Goal: Information Seeking & Learning: Find specific fact

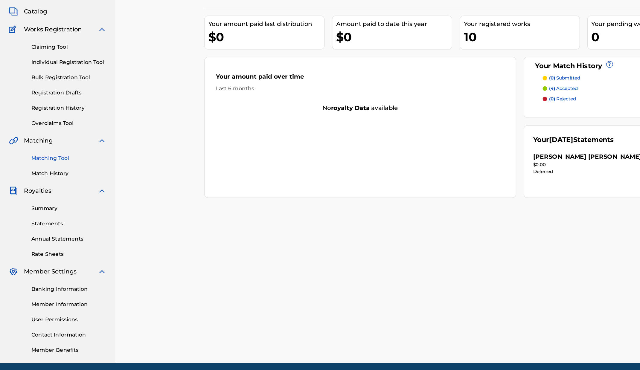
click at [41, 176] on link "Matching Tool" at bounding box center [55, 177] width 60 height 6
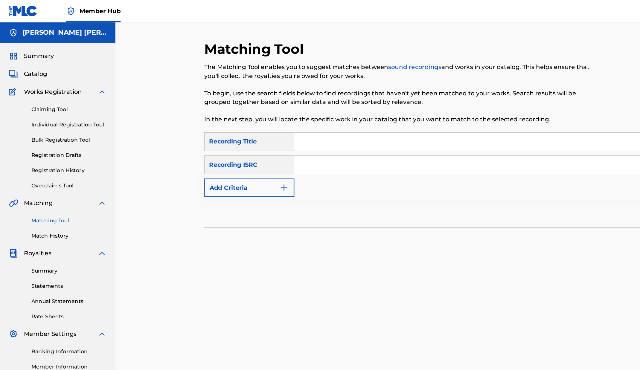
click at [255, 116] on input "Search Form" at bounding box center [403, 114] width 332 height 14
type input "Lives To Save"
click at [231, 152] on img "Search Form" at bounding box center [228, 150] width 7 height 7
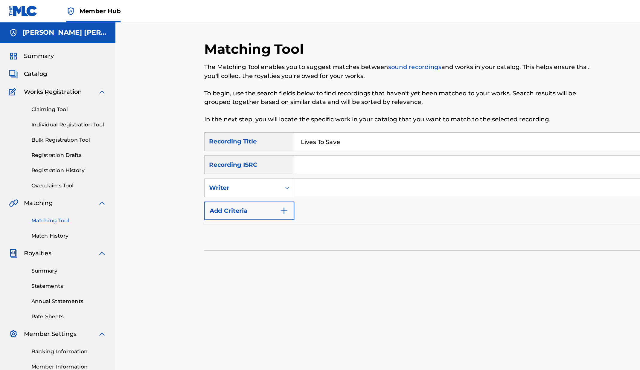
click at [266, 144] on input "Search Form" at bounding box center [397, 151] width 321 height 14
type input "z"
type input "zanne"
click at [301, 122] on div "SearchWithCriteria0b541949-abfe-4ea8-a038-0fb423d05f27 Recording Title SearchWi…" at bounding box center [366, 141] width 404 height 71
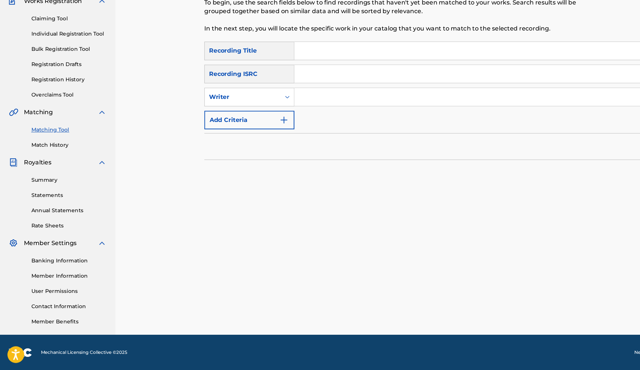
click at [307, 117] on input "Search Form" at bounding box center [403, 113] width 332 height 14
type input "Lives To Save"
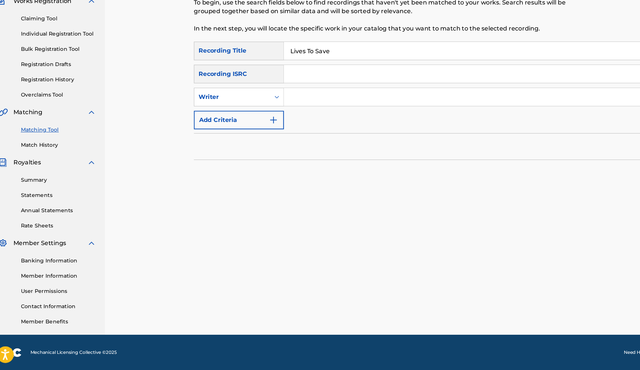
click at [299, 151] on input "Search Form" at bounding box center [397, 150] width 321 height 14
type input "[PERSON_NAME]"
click at [524, 207] on button "Search" at bounding box center [546, 214] width 45 height 15
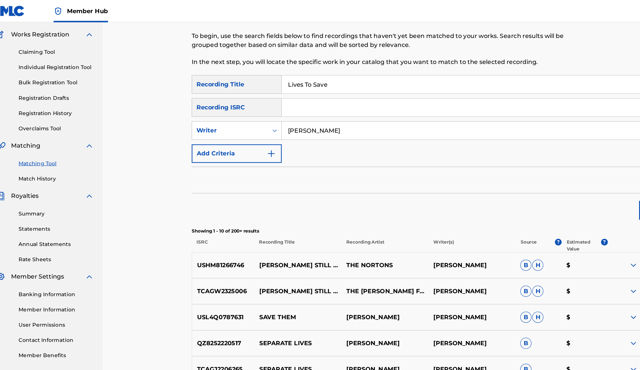
scroll to position [0, 0]
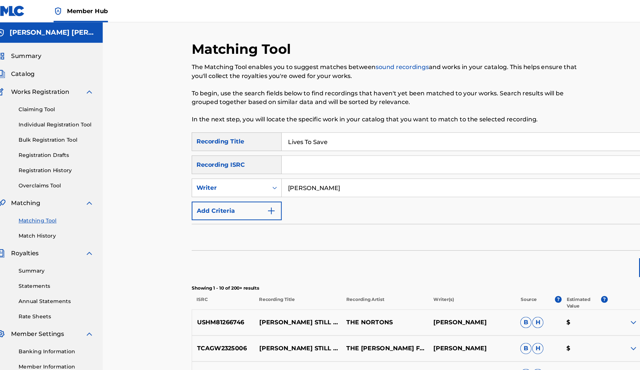
drag, startPoint x: 294, startPoint y: 111, endPoint x: 214, endPoint y: 109, distance: 79.9
click at [214, 109] on div "SearchWithCriteria0b541949-abfe-4ea8-a038-0fb423d05f27 Recording Title Lives To…" at bounding box center [366, 113] width 404 height 15
click at [341, 154] on input "[PERSON_NAME]" at bounding box center [397, 151] width 321 height 14
click at [524, 208] on button "Search" at bounding box center [546, 215] width 45 height 15
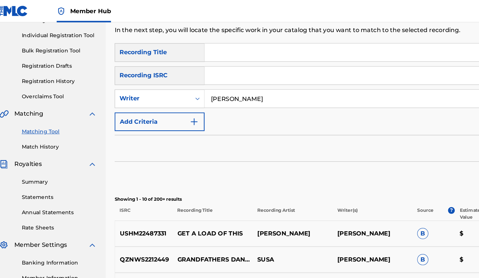
scroll to position [70, 0]
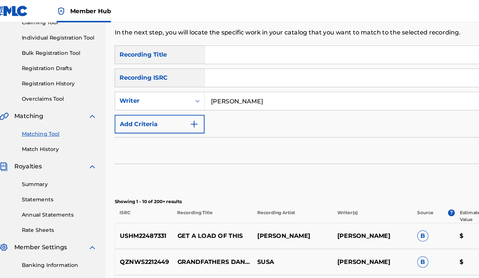
click at [210, 83] on input "[PERSON_NAME]" at bounding box center [316, 81] width 289 height 14
type input "[PERSON_NAME]"
click at [427, 138] on button "Search" at bounding box center [449, 145] width 45 height 15
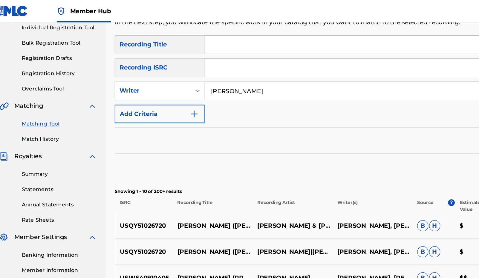
scroll to position [0, 0]
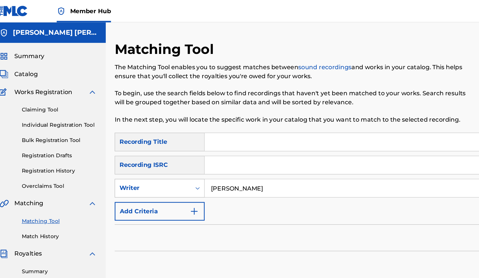
drag, startPoint x: 221, startPoint y: 152, endPoint x: 122, endPoint y: 144, distance: 99.9
click at [122, 144] on div "SearchWithCriteriab9ae672b-a31c-4bae-852a-52ad07e264bc Writer [PERSON_NAME]" at bounding box center [286, 151] width 372 height 15
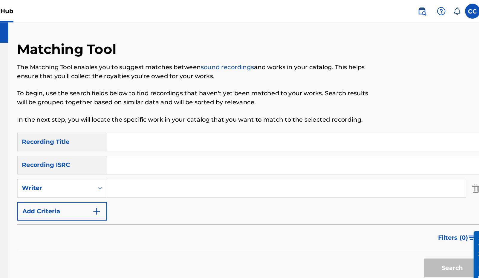
click at [234, 111] on input "Search Form" at bounding box center [322, 114] width 300 height 14
click at [263, 115] on input "Calif" at bounding box center [322, 114] width 300 height 14
type input "[US_STATE] Gold"
click at [427, 208] on button "Search" at bounding box center [449, 215] width 45 height 15
click at [440, 214] on button "Search" at bounding box center [449, 215] width 45 height 15
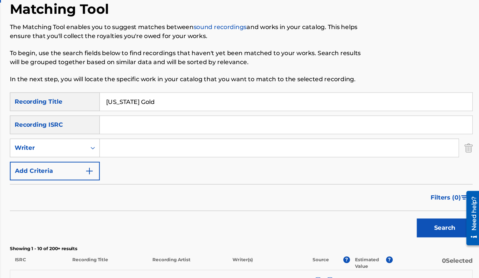
click at [343, 115] on input "[US_STATE] Gold" at bounding box center [322, 114] width 300 height 14
click at [427, 208] on button "Search" at bounding box center [449, 215] width 45 height 15
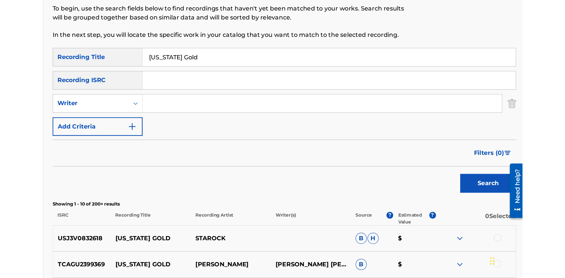
scroll to position [16, 0]
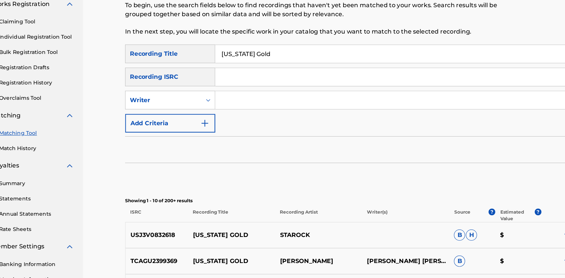
drag, startPoint x: 106, startPoint y: 120, endPoint x: 123, endPoint y: 124, distance: 18.0
click at [123, 124] on div "Matching Tool The Matching Tool enables you to suggest matches between sound re…" at bounding box center [329, 243] width 472 height 485
drag, startPoint x: 106, startPoint y: 161, endPoint x: 159, endPoint y: 162, distance: 52.9
click at [159, 162] on div "Matching Tool The Matching Tool enables you to suggest matches between sound re…" at bounding box center [329, 243] width 472 height 485
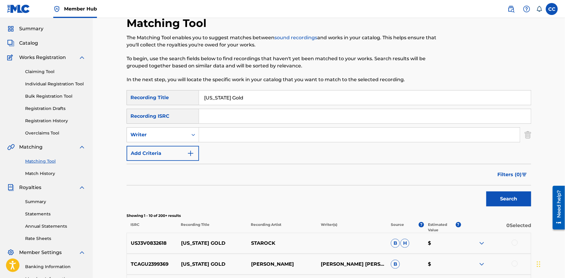
click at [556, 9] on div at bounding box center [282, 13] width 565 height 27
click at [555, 11] on div at bounding box center [282, 13] width 565 height 27
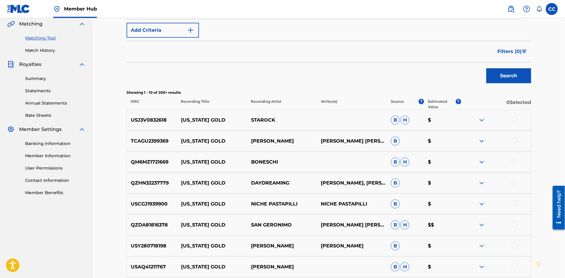
scroll to position [140, 0]
click at [378, 148] on div "TCAGU2399369 [US_STATE] GOLD [PERSON_NAME] [PERSON_NAME] [PERSON_NAME] [PERSON_…" at bounding box center [329, 140] width 404 height 21
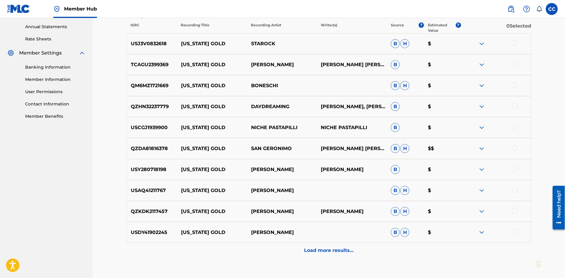
scroll to position [254, 0]
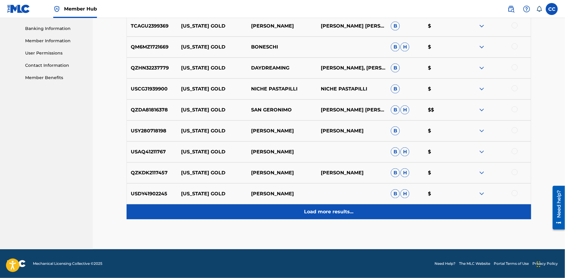
click at [329, 214] on p "Load more results..." at bounding box center [328, 211] width 49 height 7
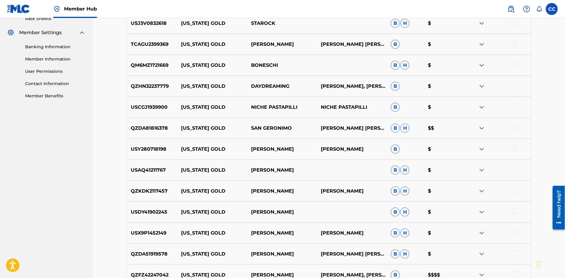
scroll to position [249, 0]
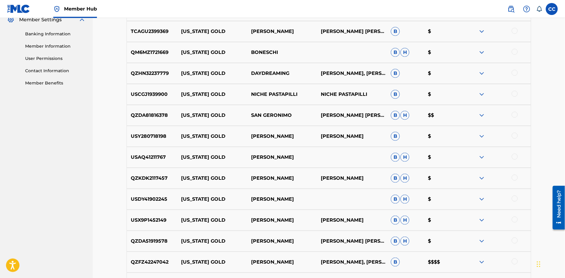
click at [286, 167] on div "USAQ41211767 [US_STATE] GOLD NAKIA B H $" at bounding box center [329, 157] width 404 height 21
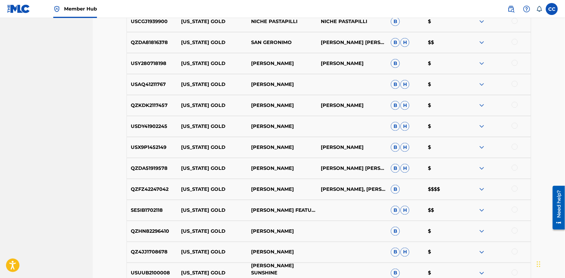
scroll to position [0, 0]
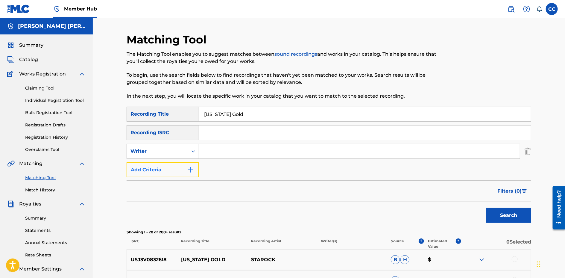
click at [191, 172] on img "Search Form" at bounding box center [190, 169] width 7 height 7
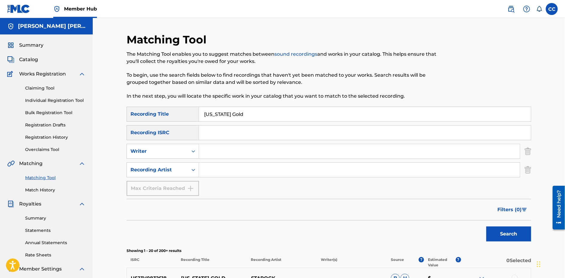
click at [226, 173] on input "Search Form" at bounding box center [359, 169] width 321 height 14
click at [226, 173] on input "C" at bounding box center [359, 169] width 321 height 14
type input "Chief Suz"
drag, startPoint x: 247, startPoint y: 111, endPoint x: 118, endPoint y: 107, distance: 129.0
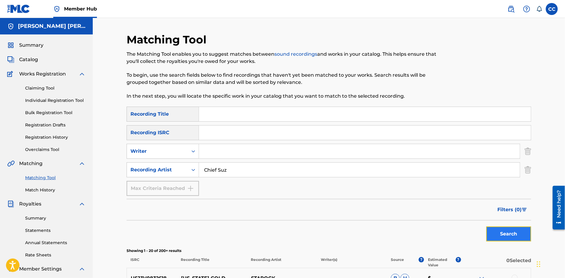
click at [502, 235] on button "Search" at bounding box center [508, 233] width 45 height 15
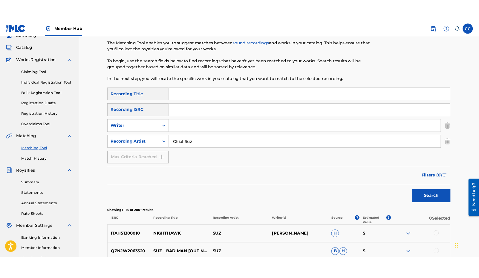
scroll to position [28, 0]
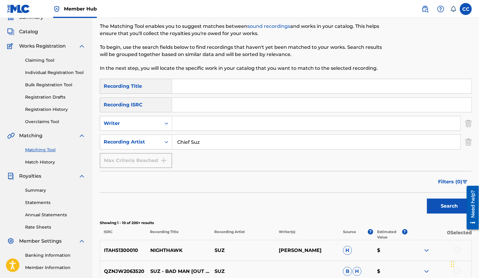
click at [226, 101] on input "Search Form" at bounding box center [322, 105] width 300 height 14
paste input "QZNWS2503845"
type input "QZNWS2503845"
drag, startPoint x: 222, startPoint y: 138, endPoint x: 166, endPoint y: 140, distance: 56.0
click at [166, 140] on div "SearchWithCriteria7fb70398-f35a-448c-ac35-c4929d592da2 Recording Artist Chief […" at bounding box center [286, 141] width 372 height 15
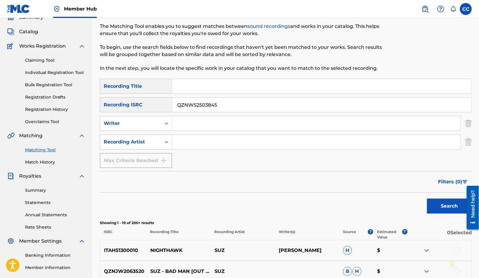
click at [427, 198] on button "Search" at bounding box center [449, 205] width 45 height 15
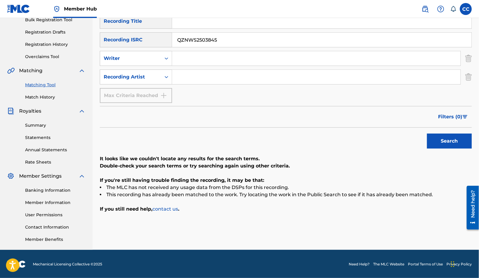
scroll to position [0, 0]
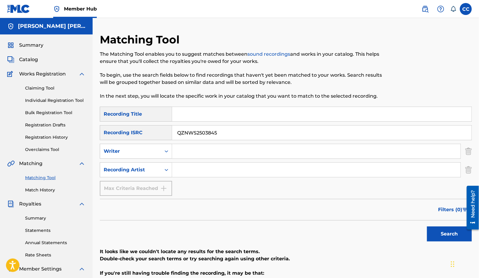
click at [185, 66] on div "The Matching Tool enables you to suggest matches between sound recordings and w…" at bounding box center [243, 75] width 287 height 49
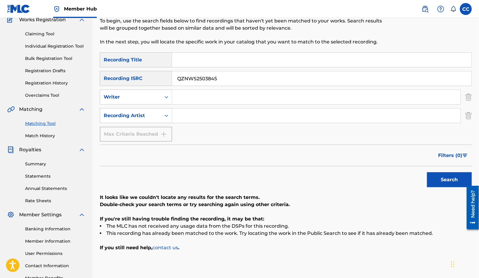
click at [331, 242] on div "It looks like we couldn't locate any results for the search terms. Double-check…" at bounding box center [286, 222] width 372 height 57
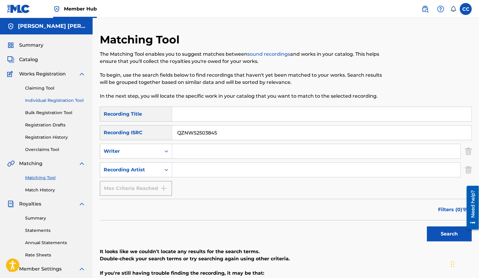
click at [57, 100] on link "Individual Registration Tool" at bounding box center [55, 100] width 60 height 6
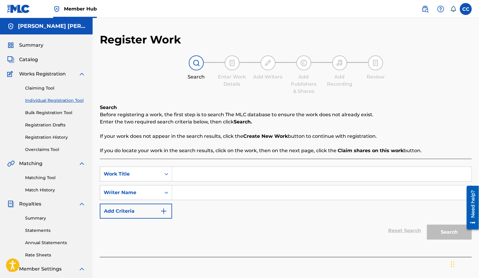
click at [244, 173] on input "Search Form" at bounding box center [322, 174] width 300 height 14
type input "Lives To Save"
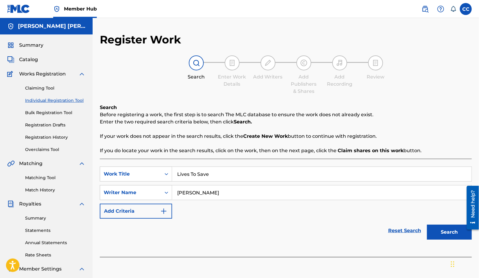
type input "[PERSON_NAME]"
click at [427, 224] on button "Search" at bounding box center [449, 231] width 45 height 15
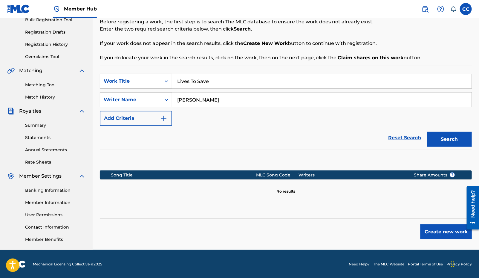
scroll to position [35, 0]
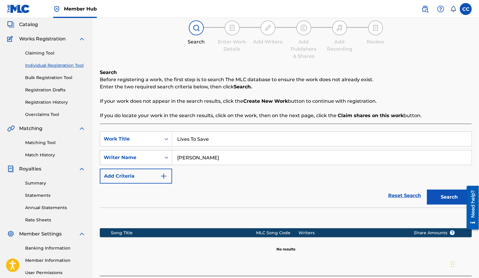
drag, startPoint x: 231, startPoint y: 156, endPoint x: 156, endPoint y: 165, distance: 75.9
click at [156, 165] on div "SearchWithCriteriac6340176-b5a1-412f-9a2e-a0157719627f Writer Name [PERSON_NAME]" at bounding box center [286, 157] width 372 height 15
drag, startPoint x: 221, startPoint y: 138, endPoint x: 118, endPoint y: 131, distance: 102.8
click at [118, 131] on div "SearchWithCriteriaa585de47-5e1a-4918-92d3-63e8b8f35a8a Work Title Lives To Save" at bounding box center [286, 138] width 372 height 15
